Goal: Use online tool/utility: Utilize a website feature to perform a specific function

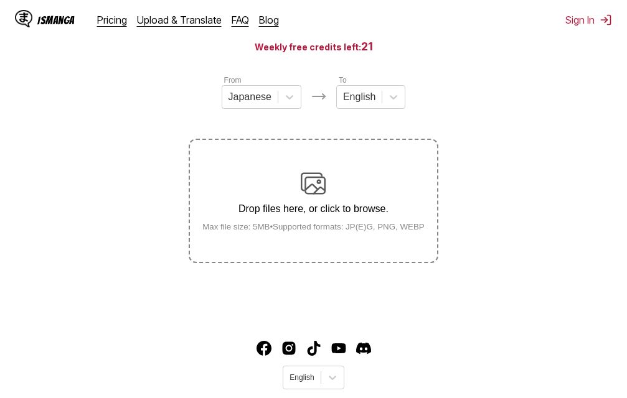
scroll to position [158, 0]
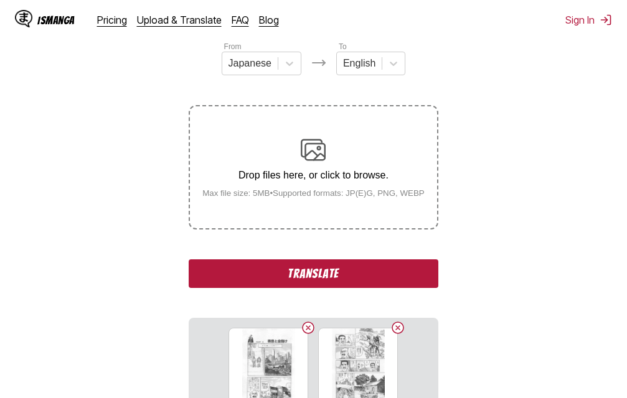
click at [317, 270] on button "Translate" at bounding box center [313, 273] width 249 height 29
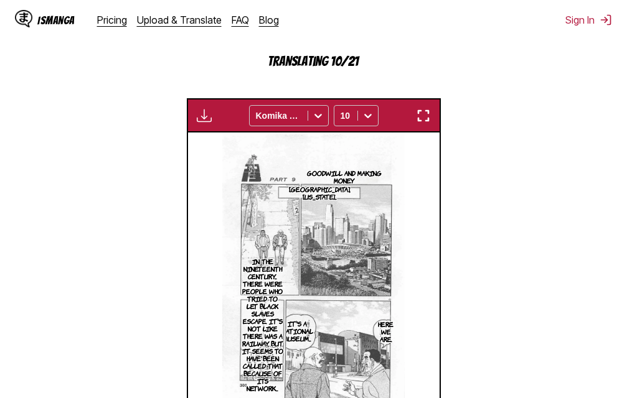
scroll to position [342, 0]
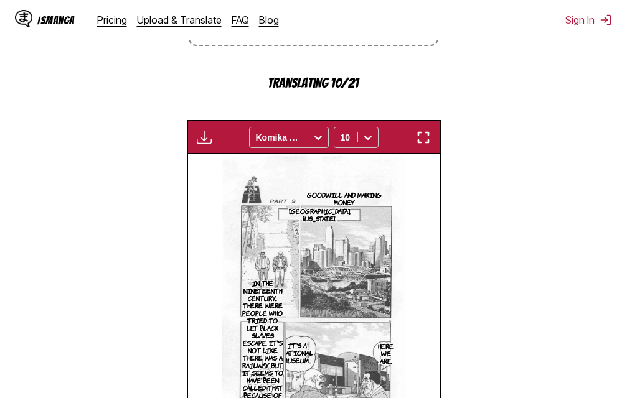
click at [429, 138] on img "button" at bounding box center [423, 137] width 15 height 15
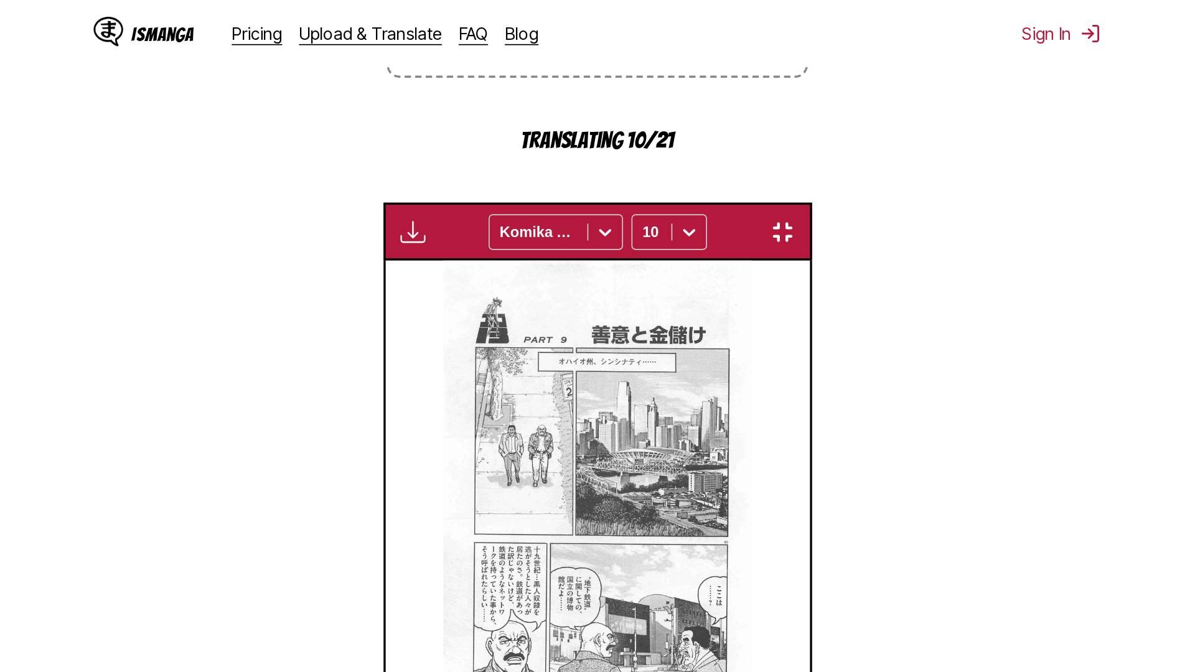
scroll to position [131, 0]
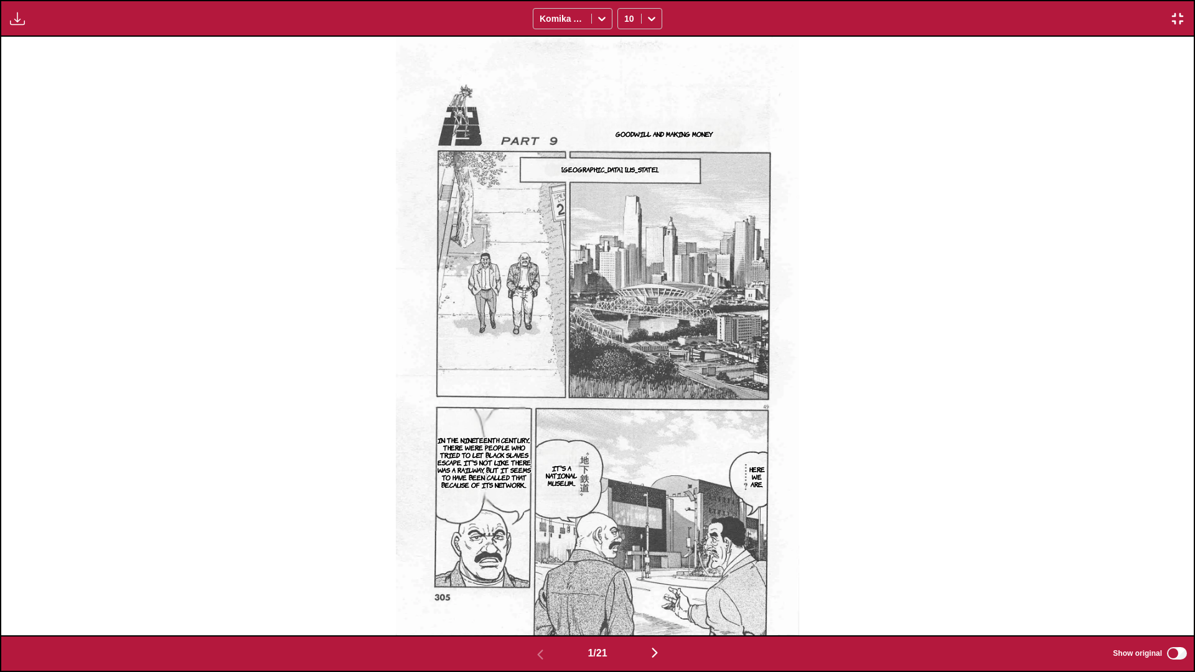
click at [626, 398] on img "button" at bounding box center [654, 652] width 15 height 15
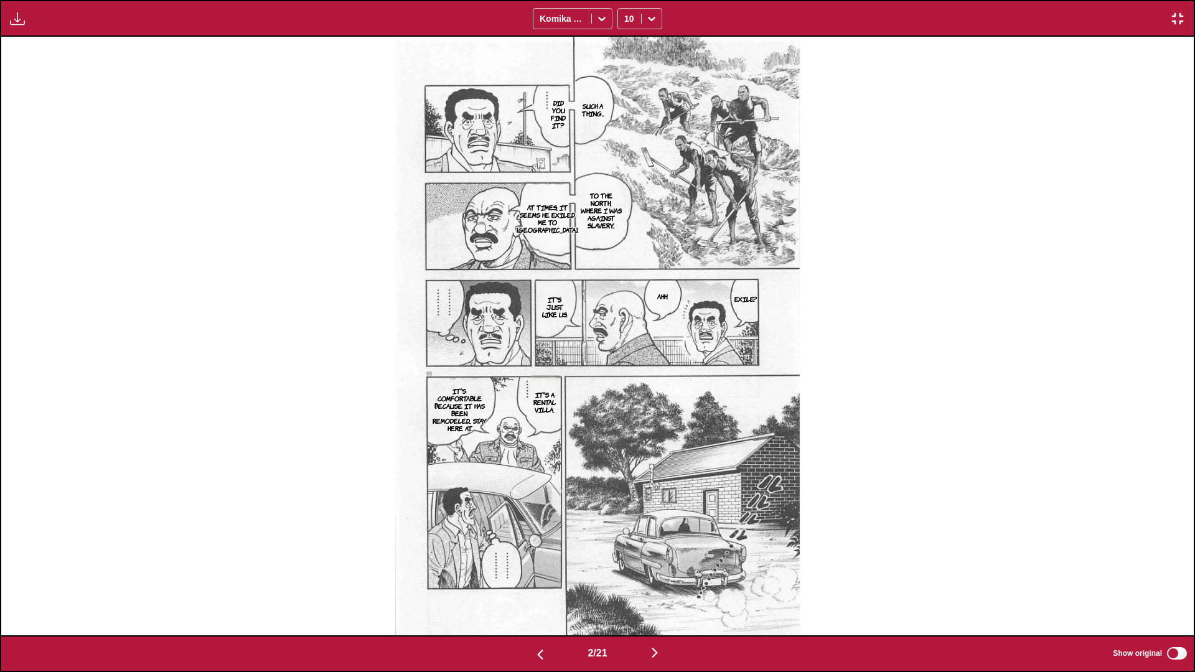
click at [626, 398] on img "button" at bounding box center [654, 652] width 15 height 15
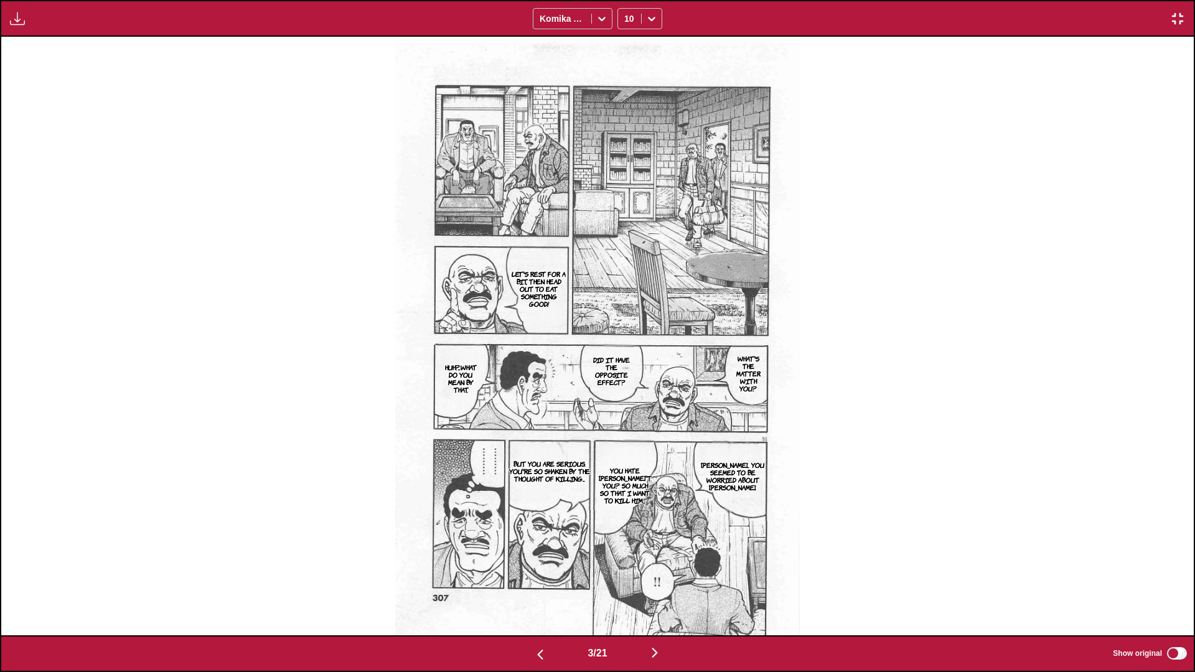
click at [626, 398] on img "button" at bounding box center [654, 652] width 15 height 15
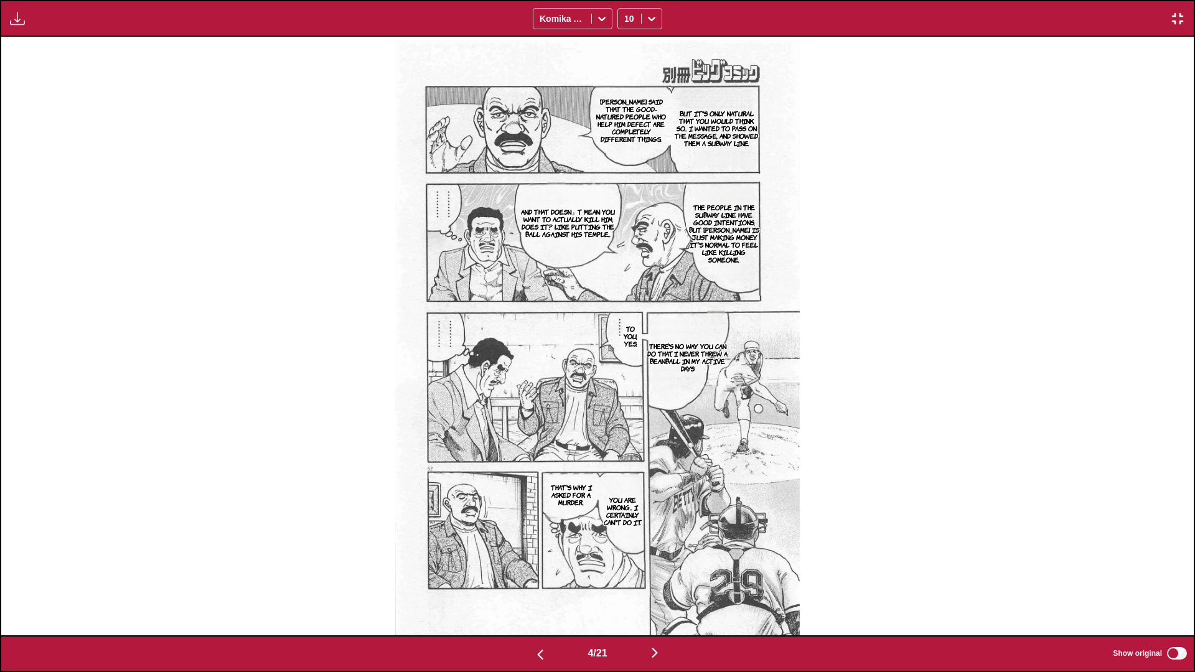
click at [626, 398] on img "button" at bounding box center [654, 652] width 15 height 15
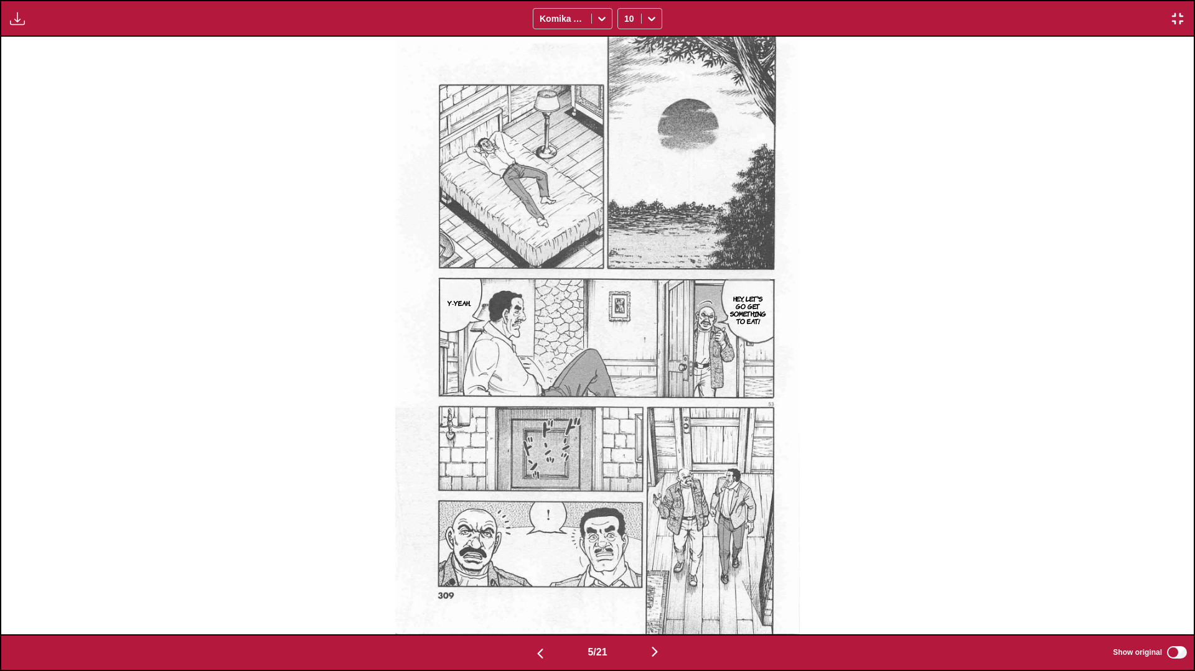
click at [626, 398] on img "button" at bounding box center [654, 652] width 15 height 15
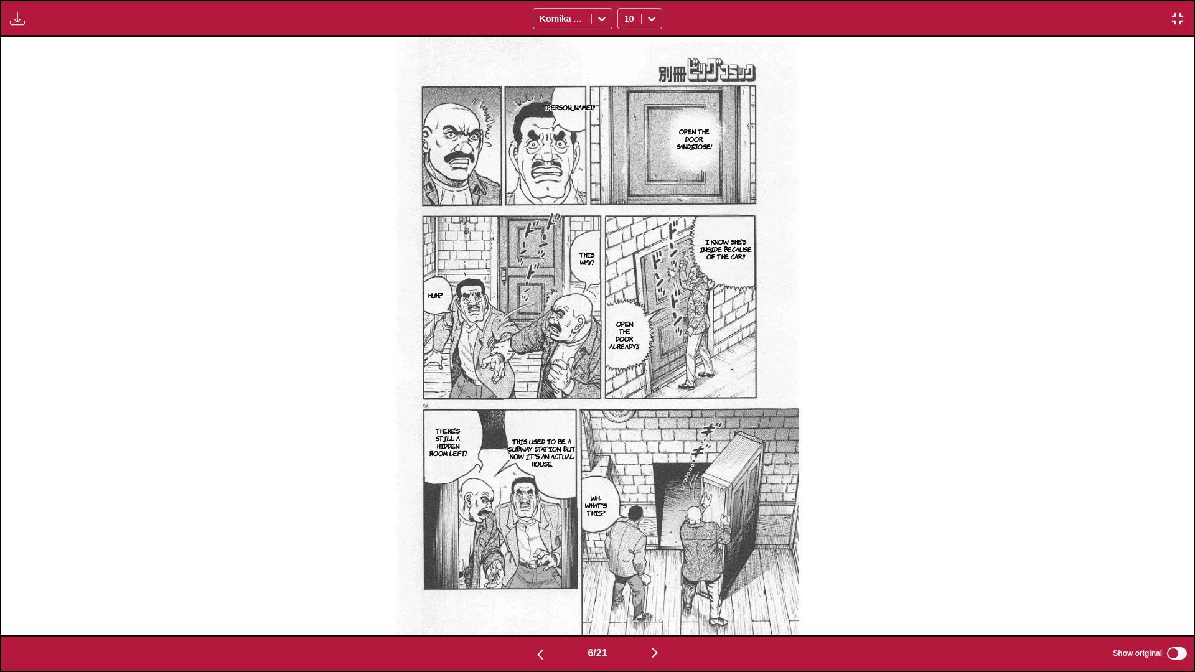
click at [626, 398] on img "button" at bounding box center [654, 652] width 15 height 15
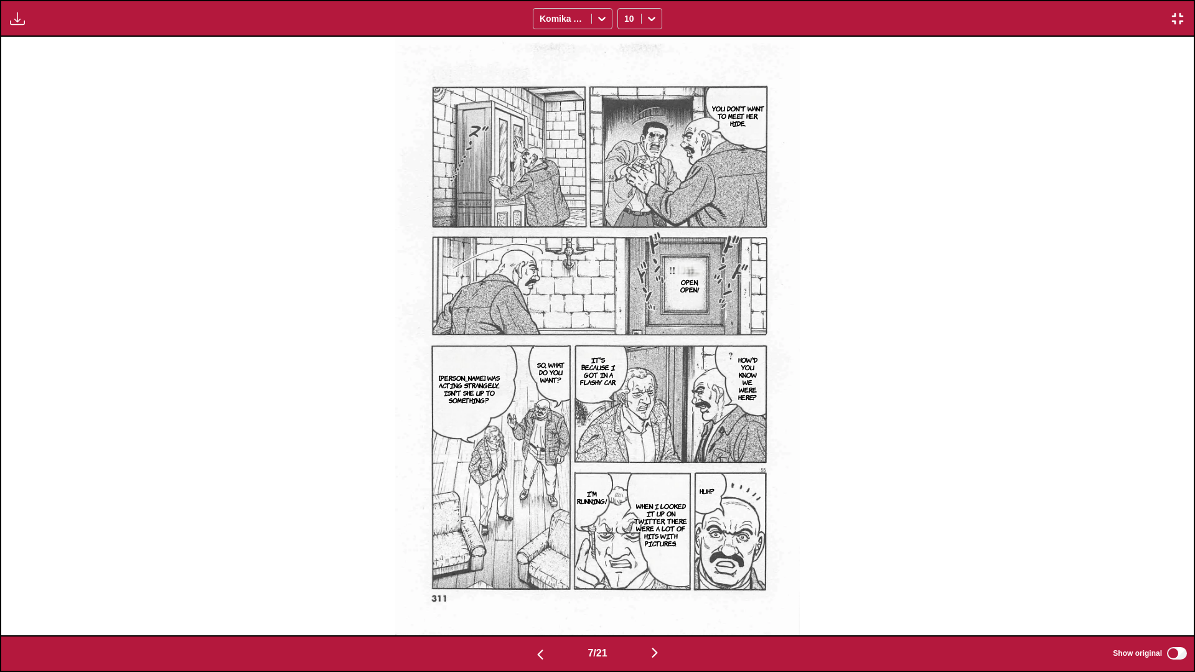
click at [626, 398] on img "button" at bounding box center [654, 652] width 15 height 15
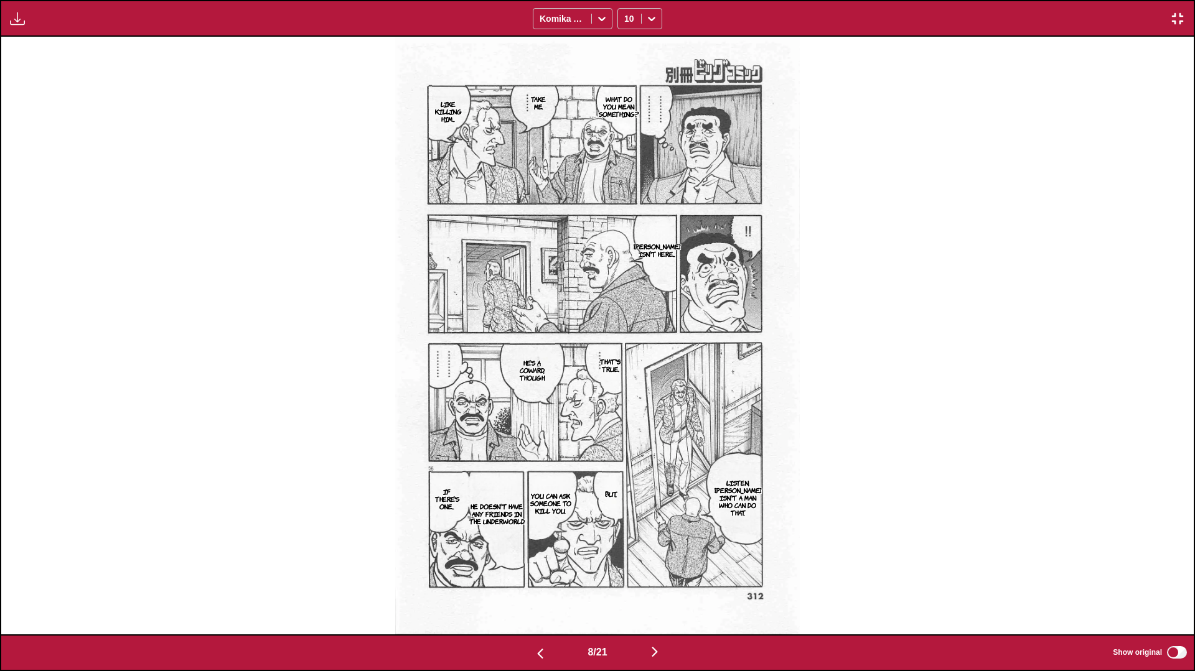
click at [626, 398] on img "button" at bounding box center [654, 652] width 15 height 15
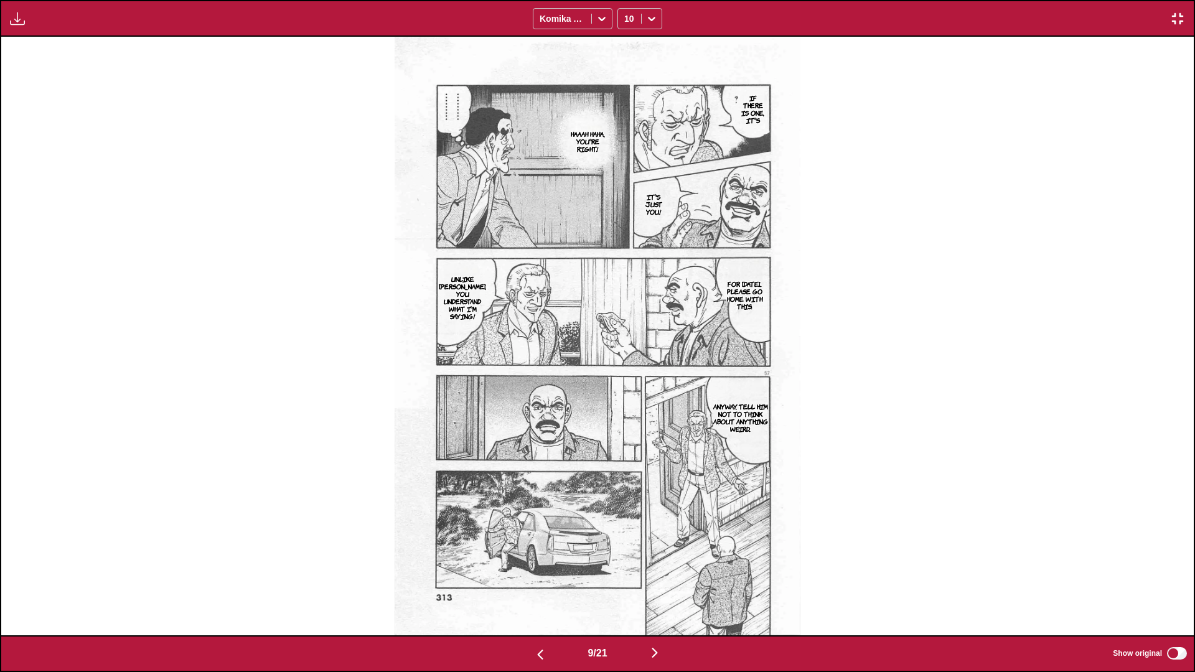
click at [626, 398] on img "button" at bounding box center [654, 652] width 15 height 15
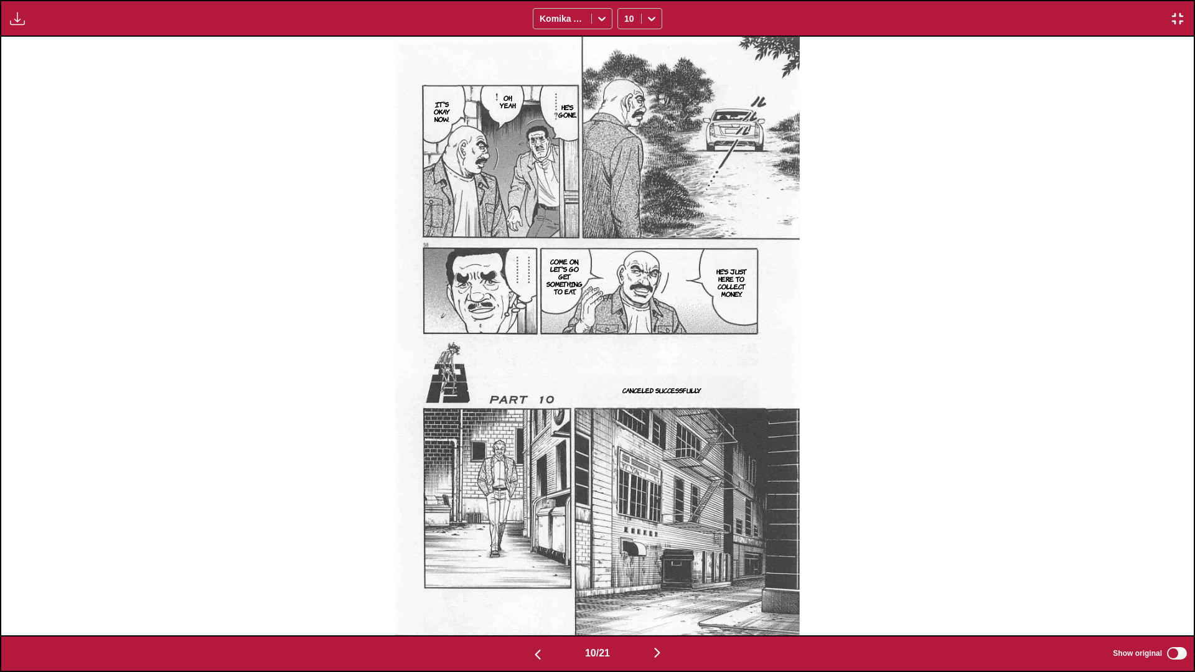
click at [626, 398] on img "button" at bounding box center [657, 652] width 15 height 15
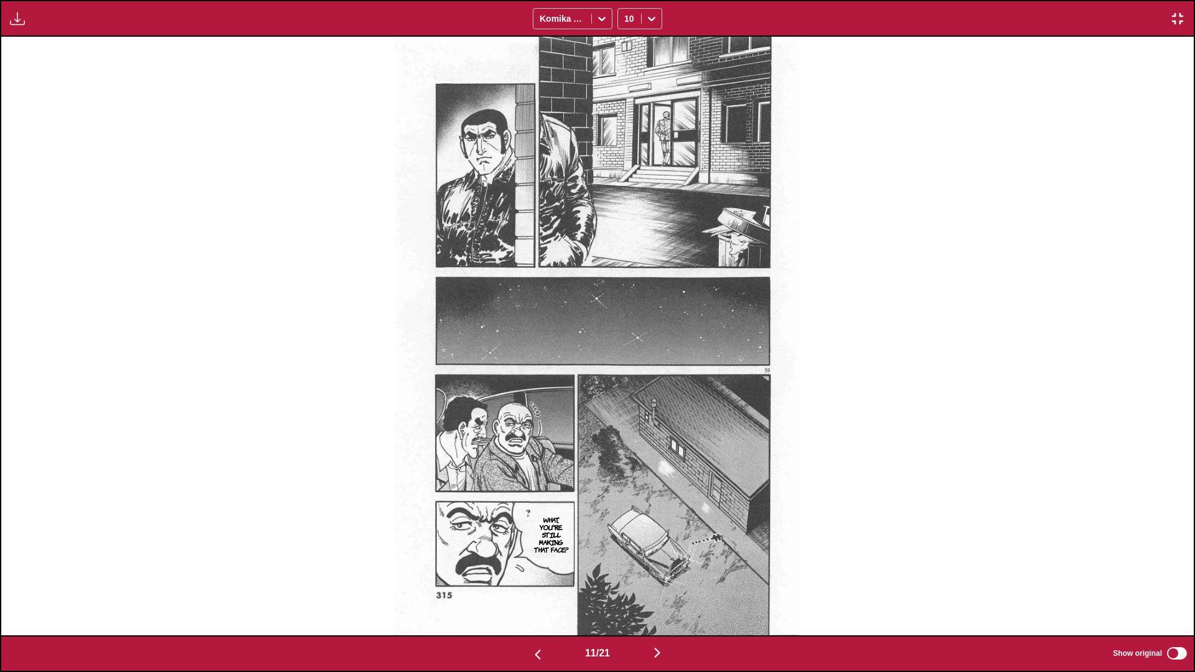
click at [626, 398] on img "button" at bounding box center [657, 652] width 15 height 15
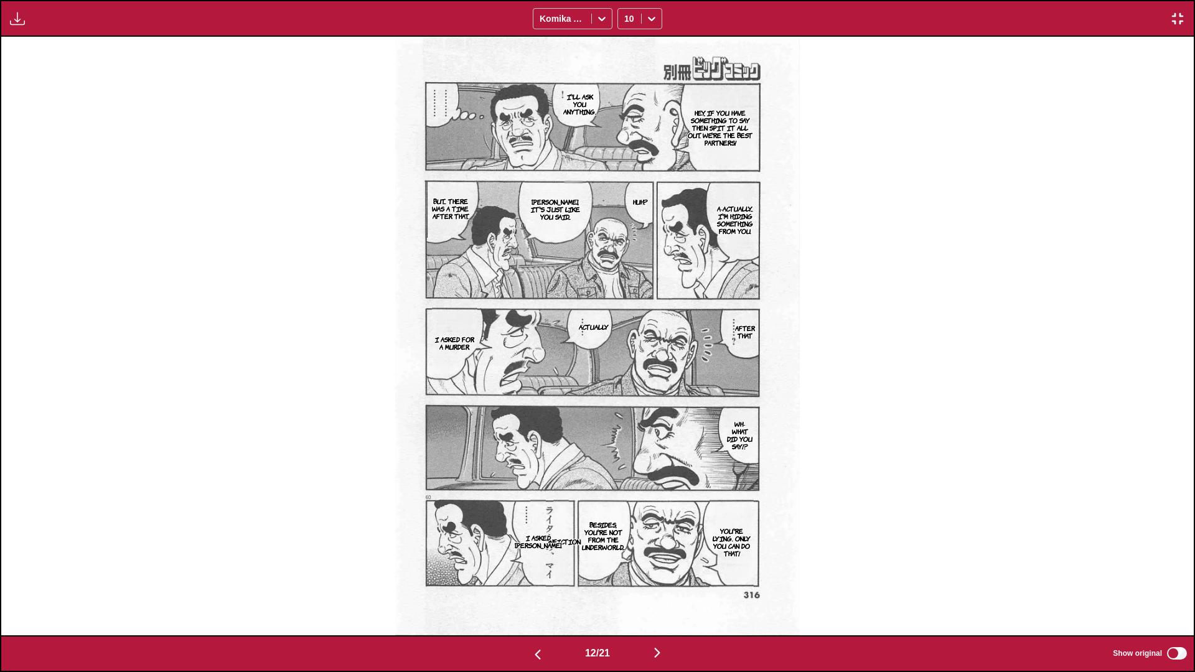
click at [626, 398] on img "button" at bounding box center [657, 652] width 15 height 15
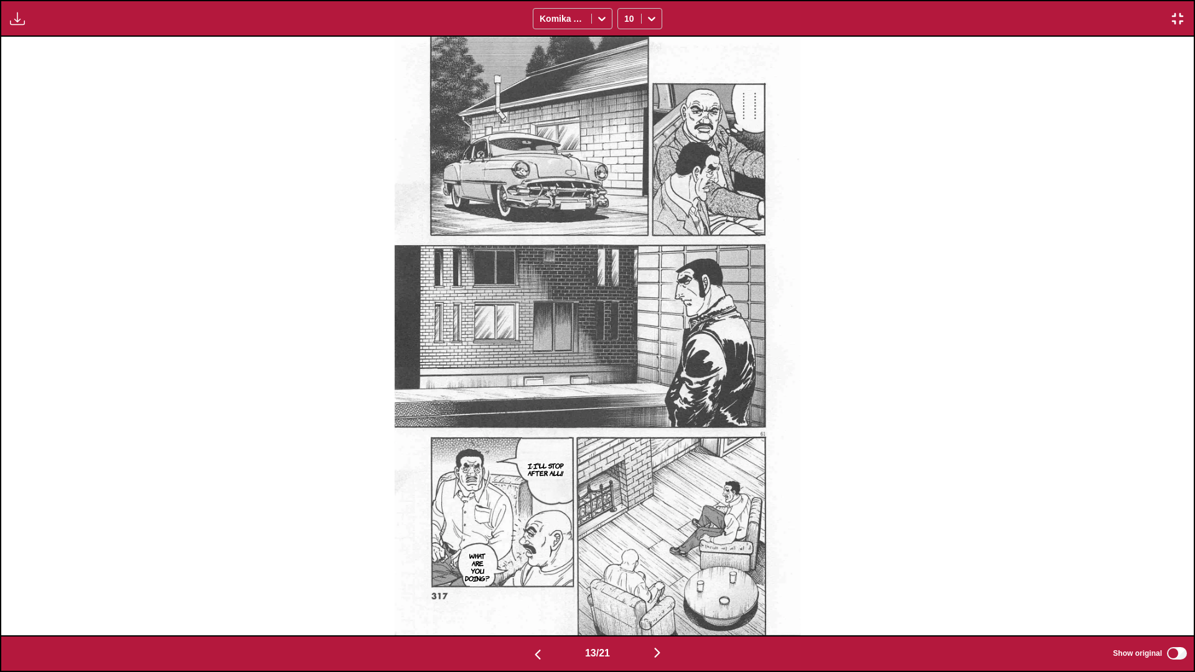
click at [626, 398] on img "button" at bounding box center [657, 652] width 15 height 15
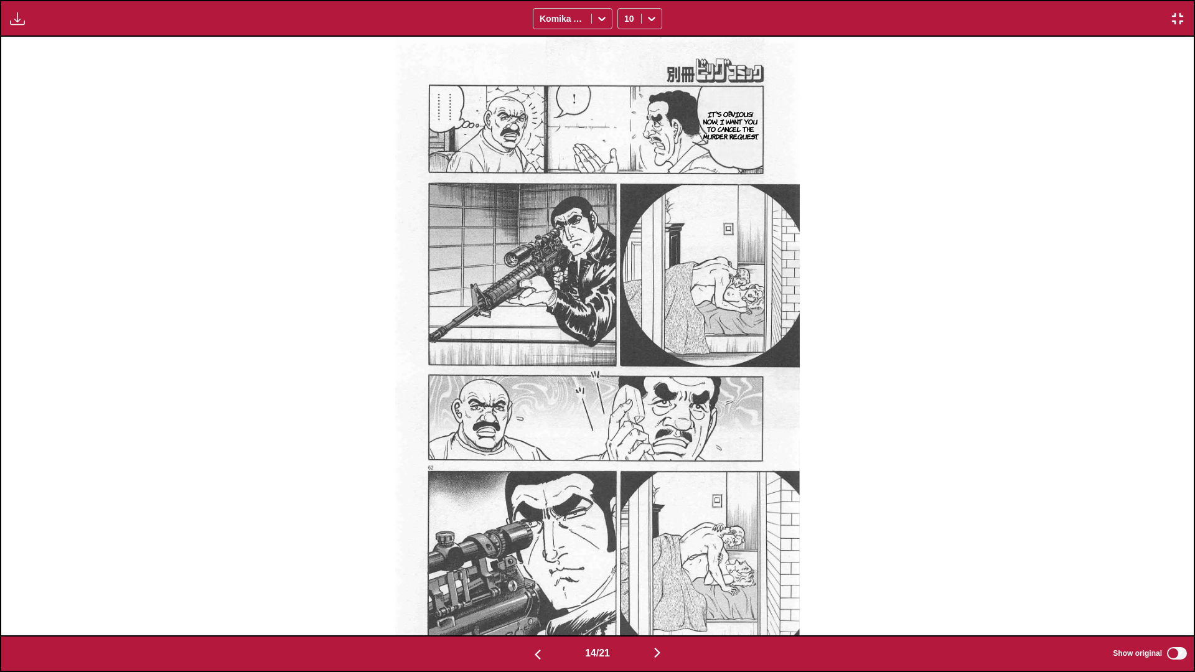
click at [626, 398] on img "button" at bounding box center [657, 652] width 15 height 15
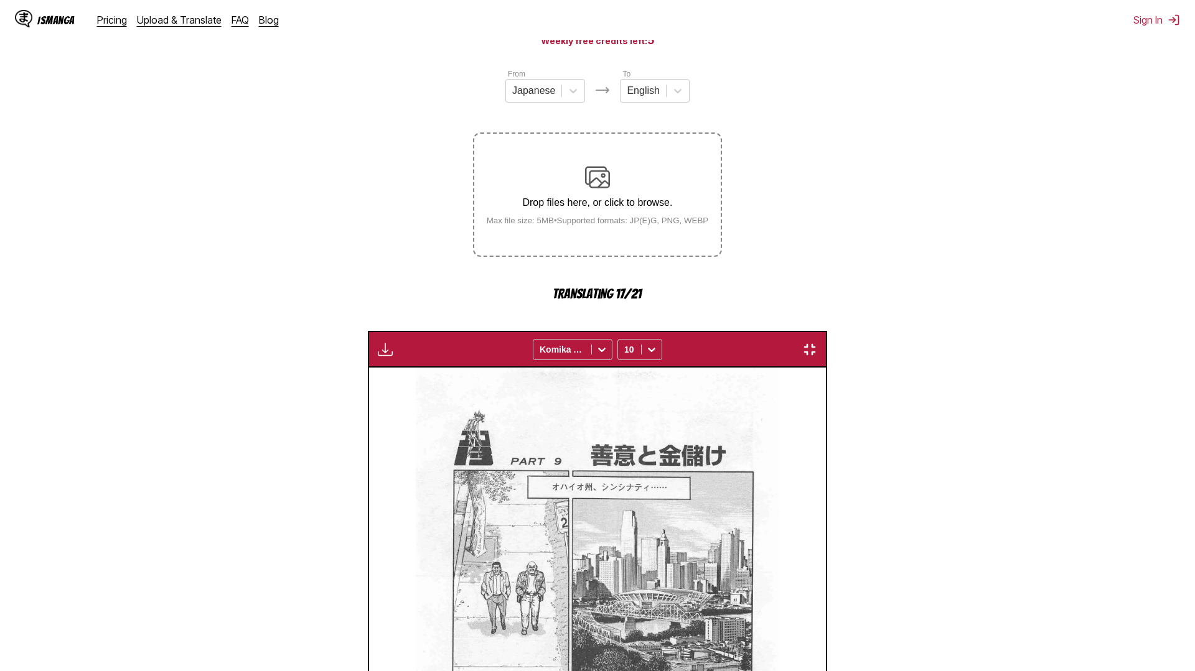
scroll to position [0, 16692]
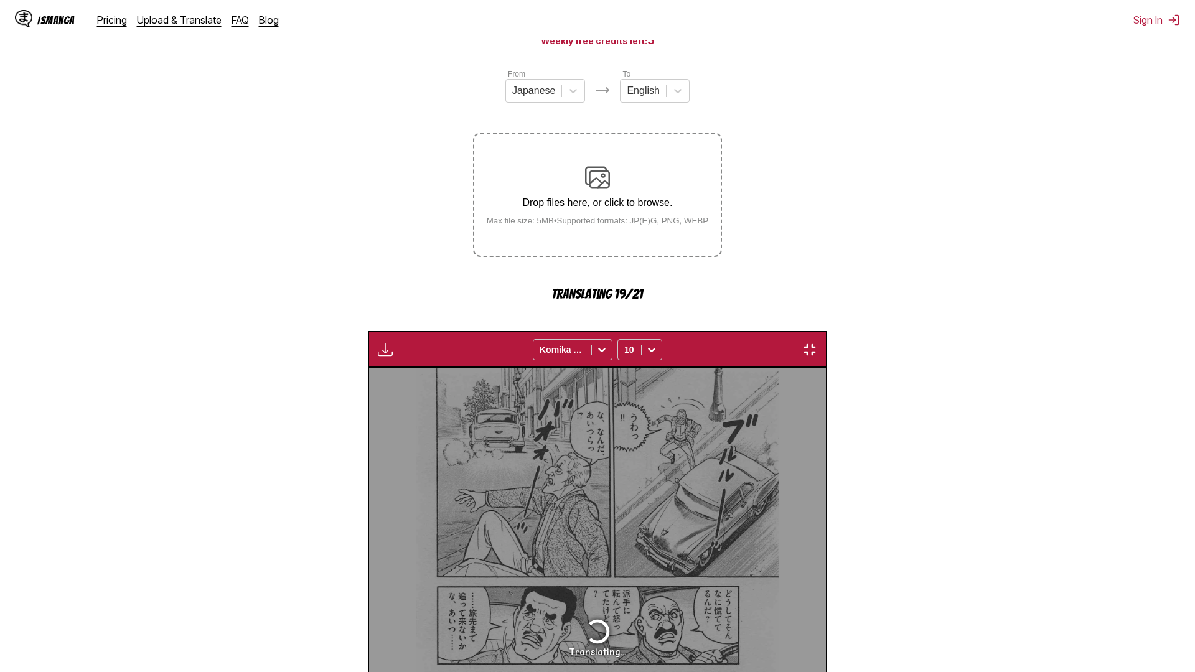
scroll to position [0, 20269]
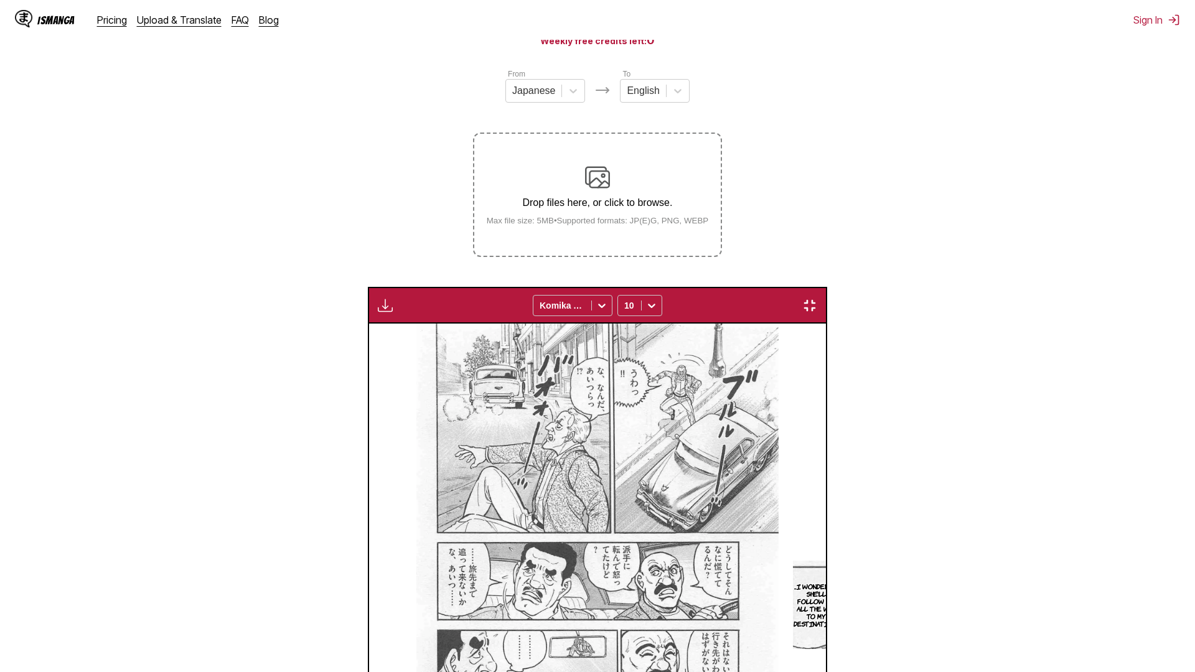
click at [817, 298] on img "button" at bounding box center [809, 305] width 15 height 15
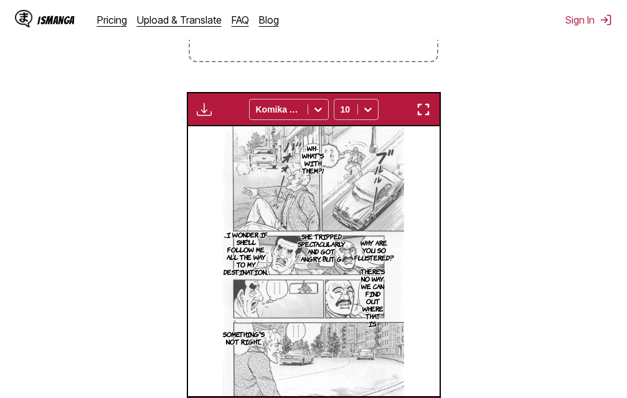
scroll to position [0, 5028]
